Goal: Contribute content: Add original content to the website for others to see

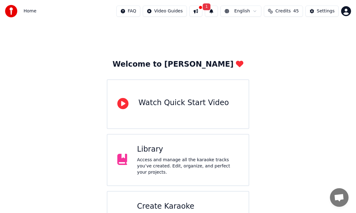
click at [154, 152] on div "Library" at bounding box center [187, 150] width 101 height 10
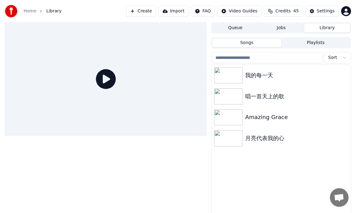
click at [236, 28] on button "Queue" at bounding box center [235, 28] width 46 height 9
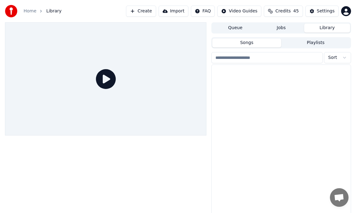
click at [329, 25] on button "Library" at bounding box center [327, 28] width 46 height 9
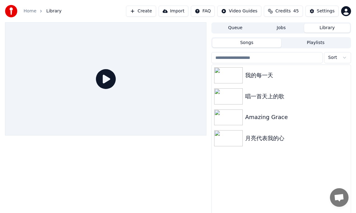
click at [148, 11] on button "Create" at bounding box center [141, 11] width 30 height 11
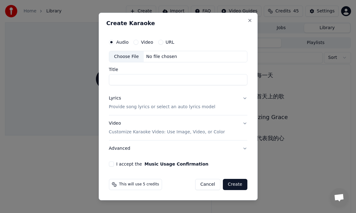
click at [160, 54] on div "No file chosen" at bounding box center [162, 57] width 36 height 6
click at [129, 55] on div "Choose File" at bounding box center [126, 56] width 35 height 11
click at [198, 82] on input "Title" at bounding box center [178, 79] width 138 height 11
click at [196, 55] on div "Choose File No file chosen" at bounding box center [178, 57] width 138 height 12
click at [132, 56] on div "Choose File" at bounding box center [126, 56] width 35 height 11
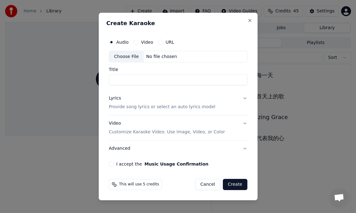
click at [129, 56] on div "Choose File" at bounding box center [126, 56] width 35 height 11
type input "****"
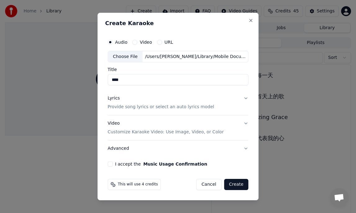
click at [244, 98] on button "Lyrics Provide song lyrics or select an auto lyrics model" at bounding box center [178, 103] width 141 height 25
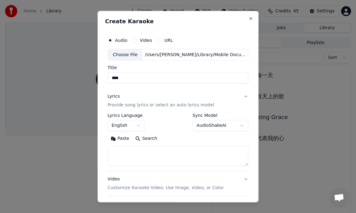
click at [130, 148] on textarea at bounding box center [178, 156] width 141 height 20
click at [121, 137] on button "Paste" at bounding box center [120, 139] width 25 height 10
type textarea "******** ******* ******** ******* ******** ******* ******** ******* ******** **…"
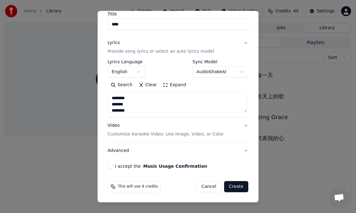
scroll to position [54, 0]
click at [110, 165] on button "I accept the Music Usage Confirmation" at bounding box center [110, 166] width 5 height 5
click at [245, 123] on button "Video Customize Karaoke Video: Use Image, Video, or Color" at bounding box center [178, 130] width 141 height 25
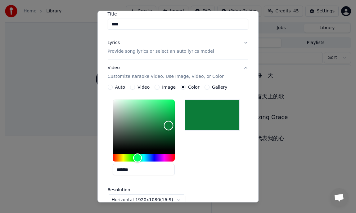
click at [170, 126] on div "Color" at bounding box center [169, 126] width 10 height 10
click at [172, 121] on div "Color" at bounding box center [144, 125] width 62 height 51
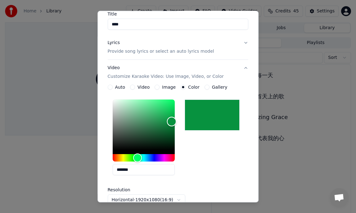
click at [170, 123] on div "Color" at bounding box center [172, 122] width 10 height 10
type input "*******"
click at [174, 118] on div "Color" at bounding box center [144, 125] width 62 height 51
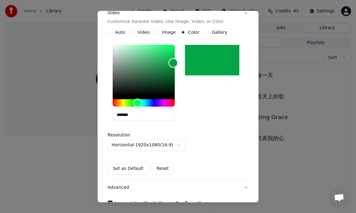
scroll to position [146, 0]
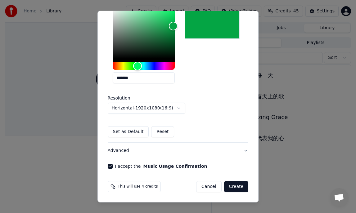
click at [237, 188] on button "Create" at bounding box center [236, 186] width 25 height 11
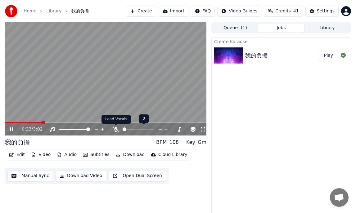
click at [117, 130] on icon at bounding box center [116, 129] width 6 height 5
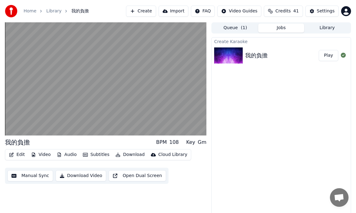
click at [18, 154] on button "Edit" at bounding box center [17, 154] width 21 height 9
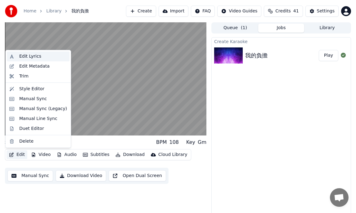
click at [39, 53] on div "Edit Lyrics" at bounding box center [30, 56] width 22 height 6
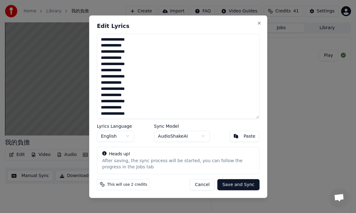
click at [202, 184] on button "Cancel" at bounding box center [201, 184] width 25 height 11
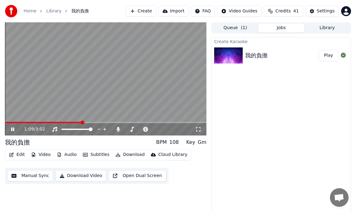
click at [17, 155] on button "Edit" at bounding box center [17, 154] width 21 height 9
click at [50, 143] on div "我的負擔 BPM 108 Key Gm" at bounding box center [105, 142] width 201 height 9
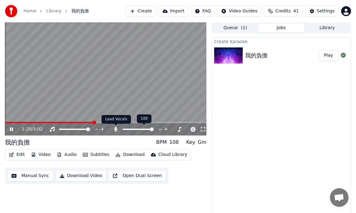
click at [116, 129] on icon at bounding box center [115, 129] width 3 height 5
click at [116, 129] on icon at bounding box center [116, 129] width 6 height 5
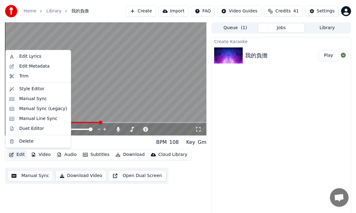
click at [18, 155] on button "Edit" at bounding box center [17, 154] width 21 height 9
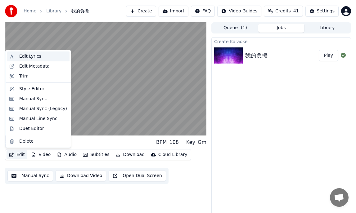
click at [33, 58] on div "Edit Lyrics" at bounding box center [30, 56] width 22 height 6
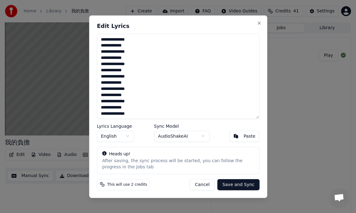
click at [204, 185] on button "Cancel" at bounding box center [201, 184] width 25 height 11
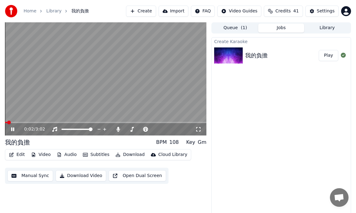
click at [7, 123] on span at bounding box center [6, 122] width 2 height 1
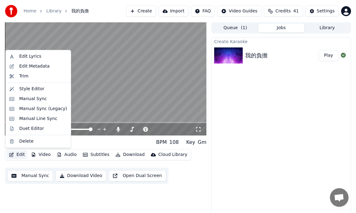
click at [21, 155] on button "Edit" at bounding box center [17, 154] width 21 height 9
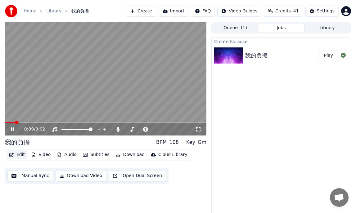
click at [17, 155] on button "Edit" at bounding box center [17, 154] width 21 height 9
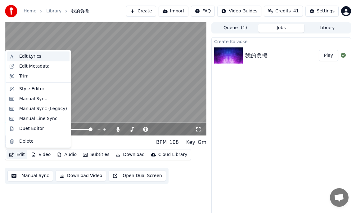
click at [25, 56] on div "Edit Lyrics" at bounding box center [30, 56] width 22 height 6
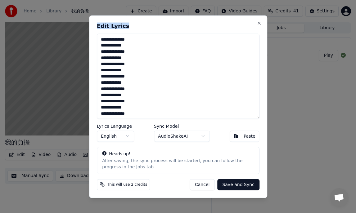
drag, startPoint x: 178, startPoint y: 22, endPoint x: 226, endPoint y: 24, distance: 48.5
click at [227, 24] on div "**********" at bounding box center [178, 106] width 178 height 183
drag, startPoint x: 217, startPoint y: 25, endPoint x: 241, endPoint y: 27, distance: 23.7
click at [242, 27] on h2 "Edit Lyrics" at bounding box center [178, 26] width 163 height 6
click at [238, 25] on h2 "Edit Lyrics" at bounding box center [178, 26] width 163 height 6
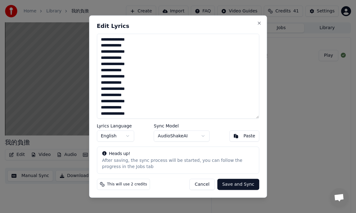
click at [205, 183] on button "Cancel" at bounding box center [201, 184] width 25 height 11
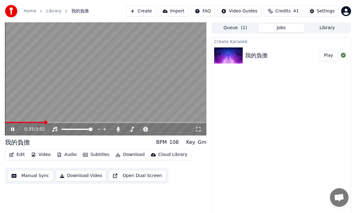
click at [11, 130] on icon at bounding box center [12, 130] width 3 height 4
click at [92, 128] on span at bounding box center [90, 130] width 4 height 4
click at [118, 131] on icon at bounding box center [116, 129] width 6 height 5
click at [129, 154] on button "Download" at bounding box center [130, 154] width 34 height 9
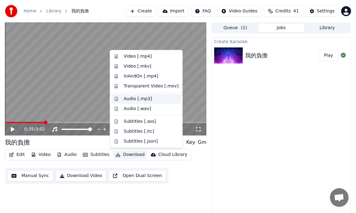
click at [128, 98] on div "Audio [.mp3]" at bounding box center [138, 99] width 28 height 6
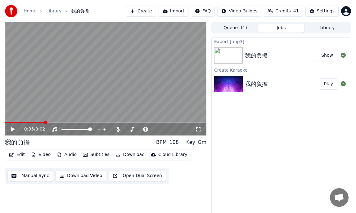
click at [329, 58] on button "Show" at bounding box center [327, 55] width 22 height 11
